Goal: Task Accomplishment & Management: Manage account settings

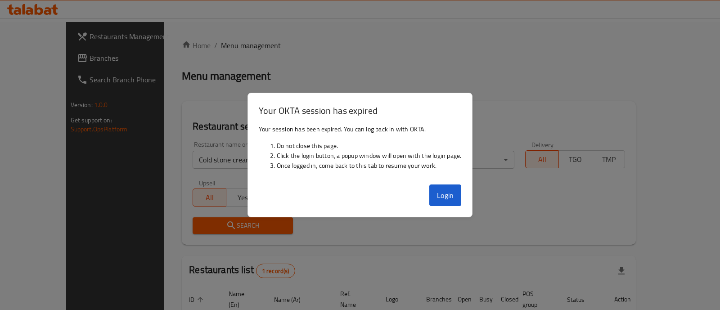
scroll to position [73, 0]
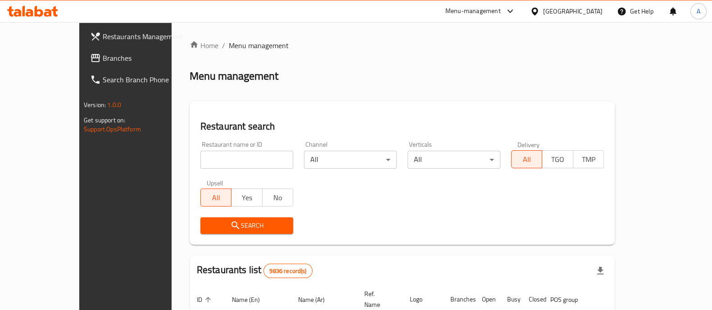
click at [219, 164] on input "search" at bounding box center [246, 160] width 93 height 18
type input "nando"
click at [208, 224] on span "Search" at bounding box center [247, 225] width 78 height 11
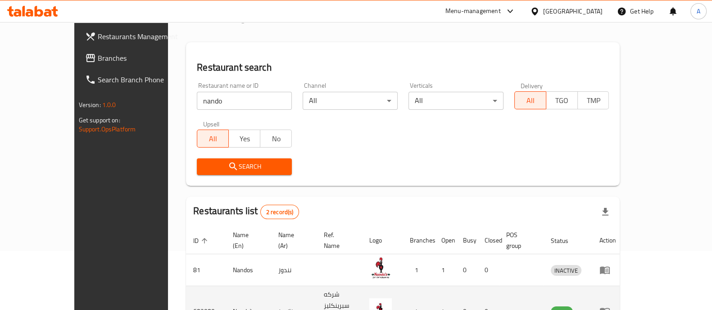
scroll to position [105, 0]
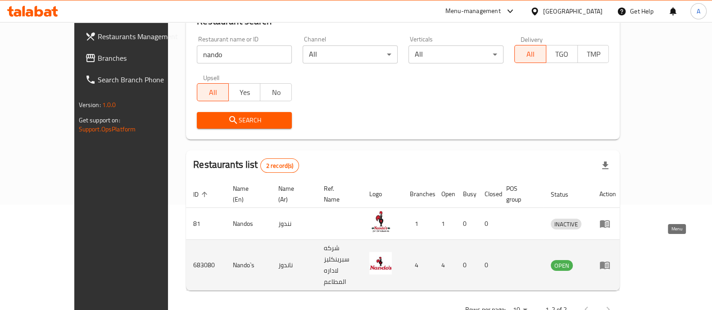
click at [610, 262] on icon "enhanced table" at bounding box center [605, 266] width 10 height 8
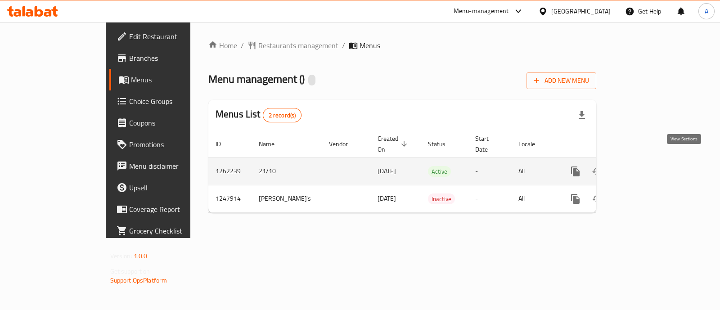
click at [646, 166] on icon "enhanced table" at bounding box center [640, 171] width 11 height 11
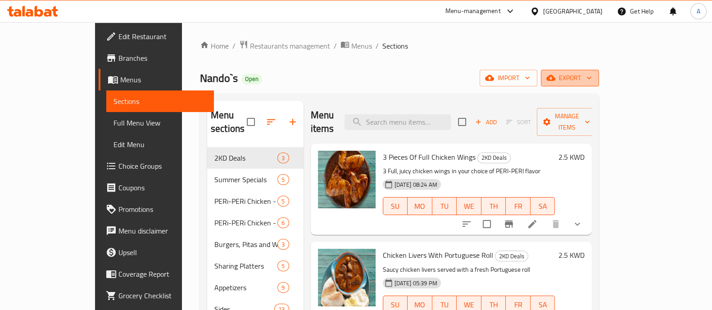
click at [555, 79] on icon "button" at bounding box center [550, 78] width 9 height 6
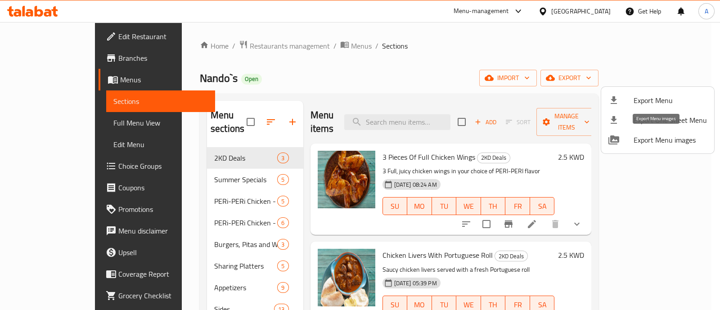
click at [676, 138] on span "Export Menu images" at bounding box center [670, 140] width 73 height 11
click at [400, 119] on div at bounding box center [360, 155] width 720 height 310
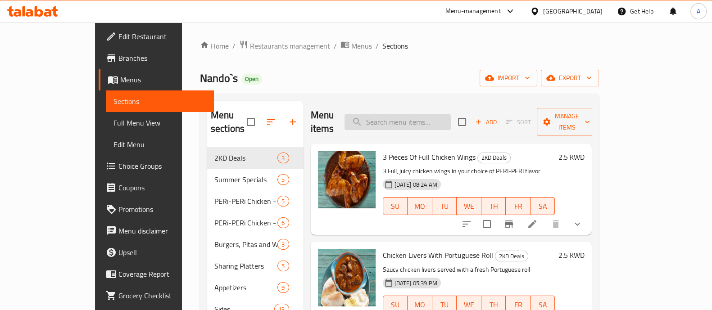
click at [411, 114] on input "search" at bounding box center [397, 122] width 106 height 16
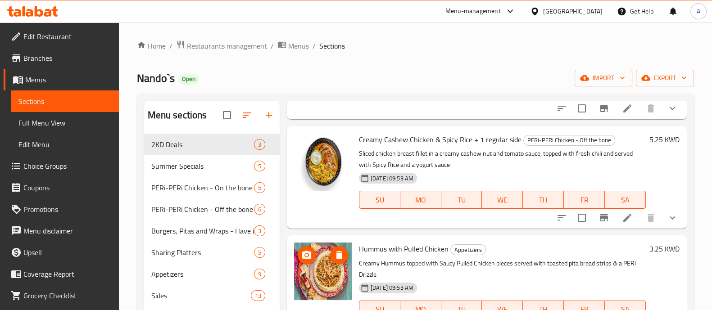
scroll to position [225, 0]
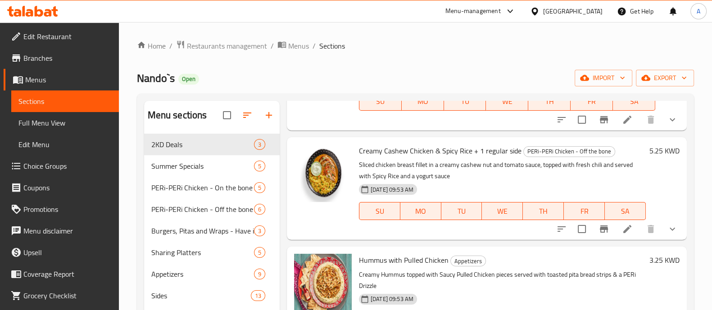
type input "creamy"
drag, startPoint x: 359, startPoint y: 149, endPoint x: 430, endPoint y: 155, distance: 71.4
click at [430, 155] on span "Creamy Cashew Chicken & Spicy Rice + 1 regular side" at bounding box center [440, 151] width 163 height 14
copy span "Creamy Cashew Chicken"
click at [45, 39] on span "Edit Restaurant" at bounding box center [67, 36] width 88 height 11
